Goal: Navigation & Orientation: Understand site structure

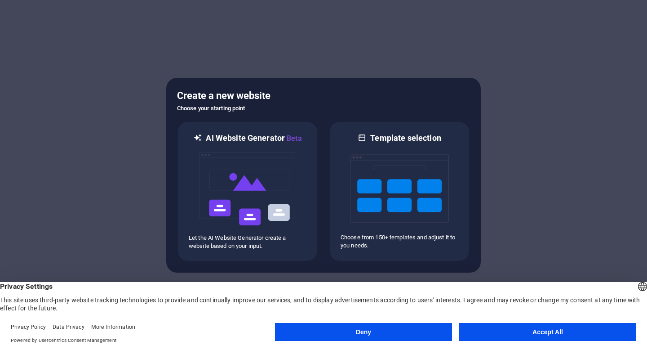
click at [509, 333] on button "Accept All" at bounding box center [547, 332] width 177 height 18
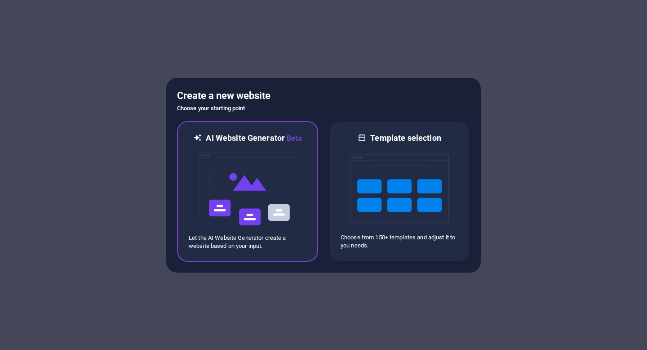
click at [257, 178] on img at bounding box center [247, 189] width 99 height 90
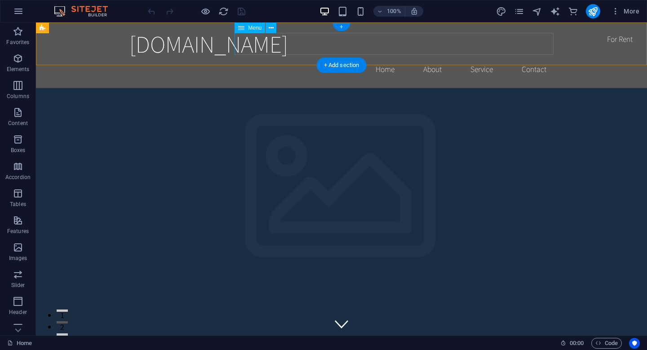
click at [389, 58] on nav "Home About Service Contact" at bounding box center [341, 69] width 424 height 22
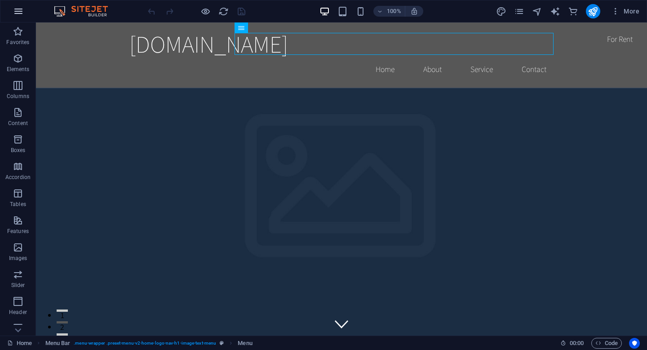
click at [18, 11] on icon "button" at bounding box center [18, 11] width 11 height 11
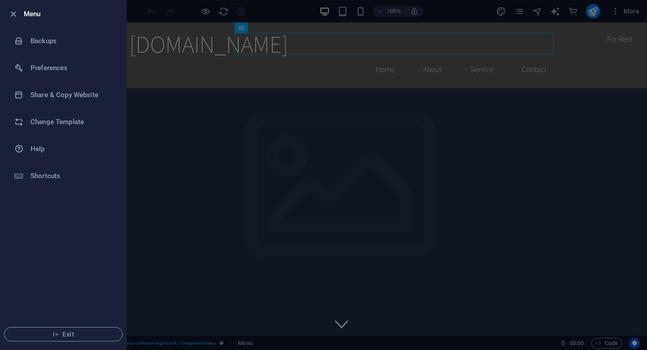
click at [25, 19] on h6 "Menu" at bounding box center [71, 14] width 95 height 11
click at [64, 339] on button "Exit" at bounding box center [63, 334] width 119 height 14
